Goal: Information Seeking & Learning: Check status

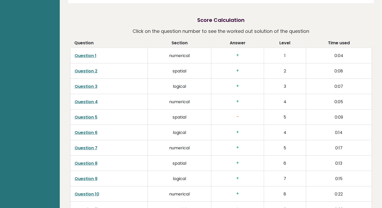
scroll to position [802, 0]
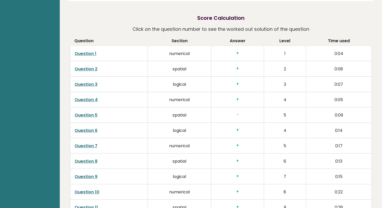
click at [92, 148] on link "Question 7" at bounding box center [86, 146] width 23 height 6
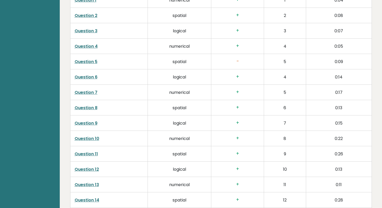
scroll to position [867, 0]
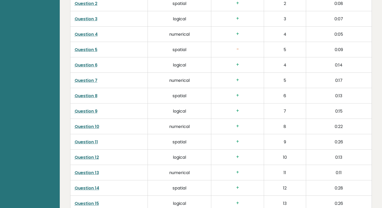
click at [87, 142] on link "Question 11" at bounding box center [86, 142] width 23 height 6
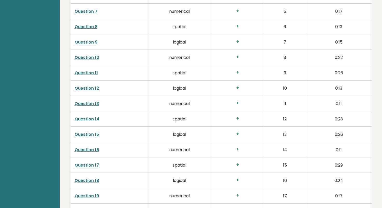
scroll to position [937, 0]
click at [85, 164] on link "Question 17" at bounding box center [87, 164] width 24 height 6
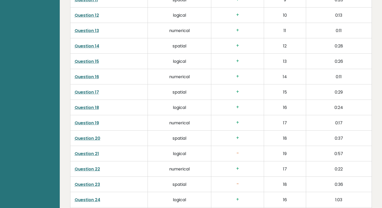
scroll to position [1008, 0]
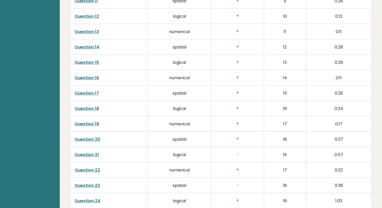
click at [87, 140] on link "Question 20" at bounding box center [88, 139] width 26 height 6
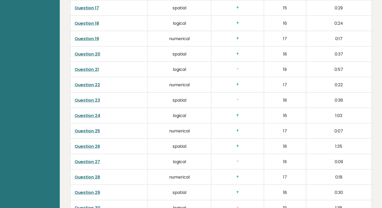
scroll to position [1096, 0]
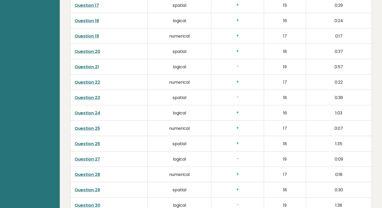
click at [81, 145] on link "Question 26" at bounding box center [87, 143] width 25 height 6
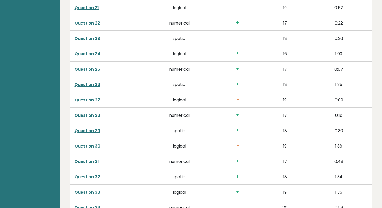
scroll to position [1157, 0]
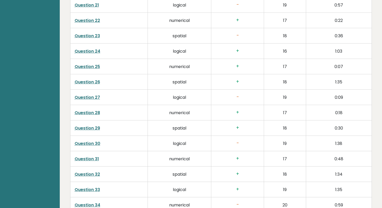
click at [87, 143] on link "Question 30" at bounding box center [88, 143] width 26 height 6
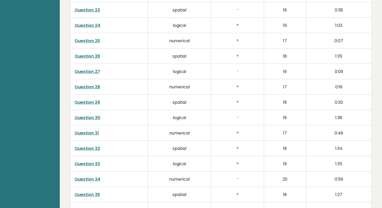
scroll to position [1245, 0]
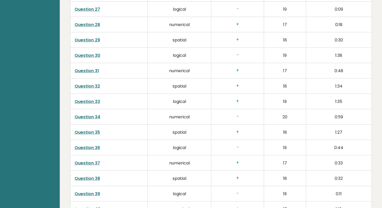
click at [90, 151] on td "Question 36" at bounding box center [109, 147] width 78 height 15
click at [91, 147] on link "Question 36" at bounding box center [87, 147] width 25 height 6
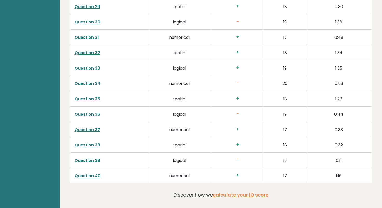
scroll to position [1280, 0]
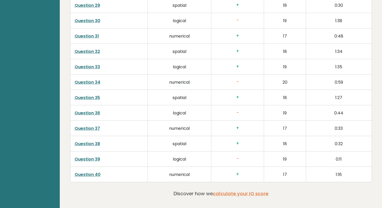
click at [90, 160] on link "Question 39" at bounding box center [87, 159] width 25 height 6
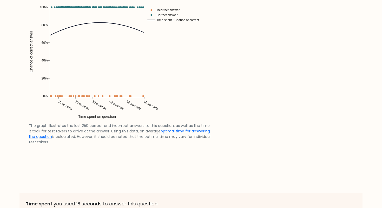
scroll to position [1133, 0]
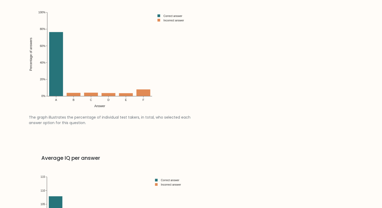
scroll to position [694, 0]
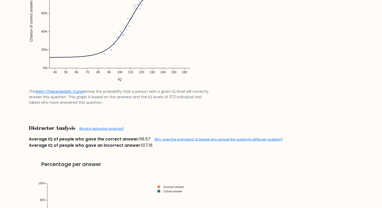
scroll to position [522, 0]
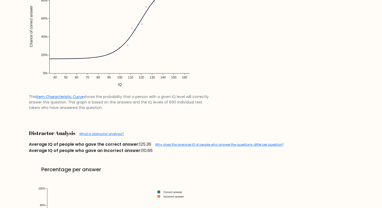
scroll to position [602, 0]
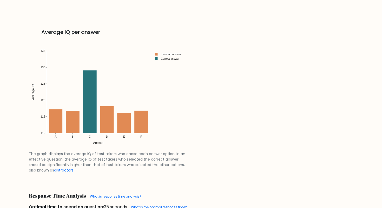
scroll to position [816, 0]
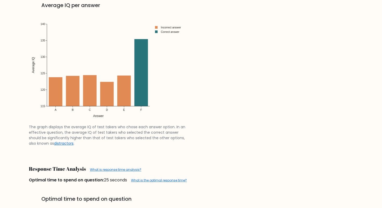
scroll to position [785, 0]
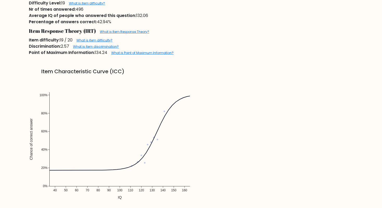
scroll to position [339, 0]
